Goal: Transaction & Acquisition: Purchase product/service

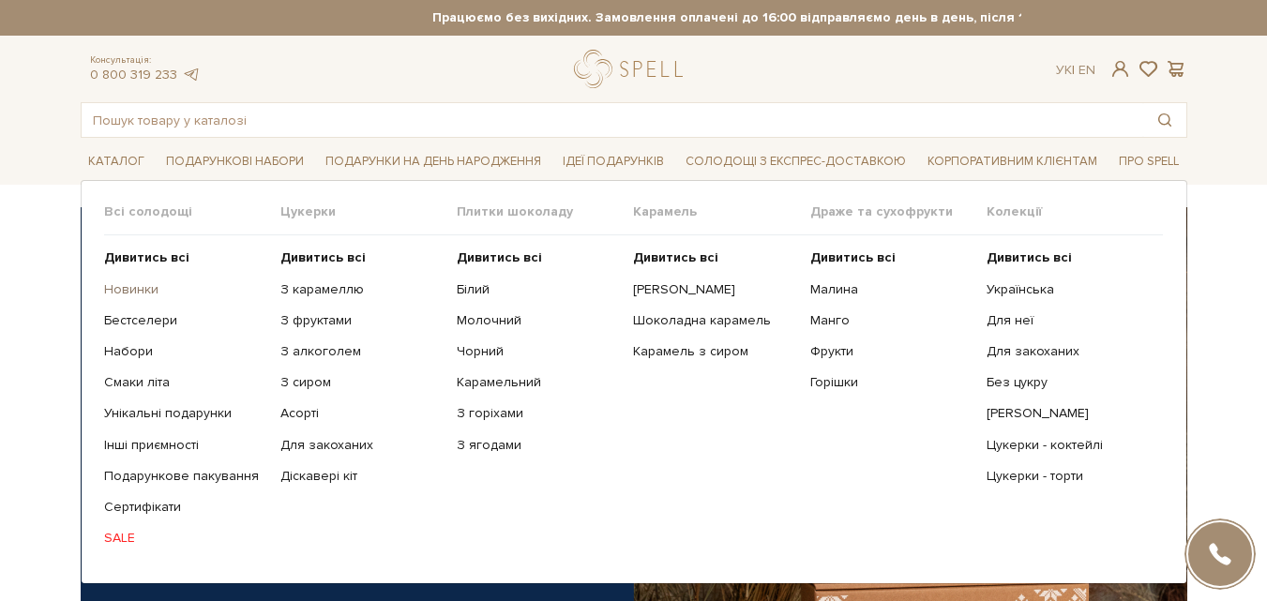
click at [145, 288] on link "Новинки" at bounding box center [185, 289] width 162 height 17
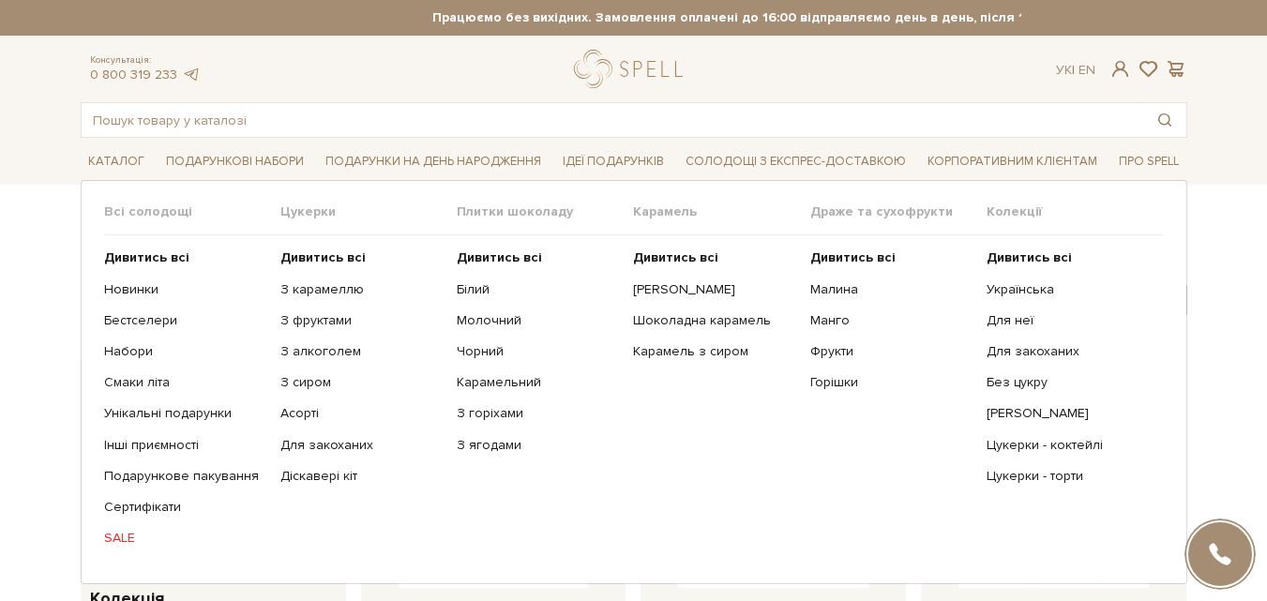
click at [120, 538] on link "SALE" at bounding box center [185, 538] width 162 height 17
